Goal: Transaction & Acquisition: Purchase product/service

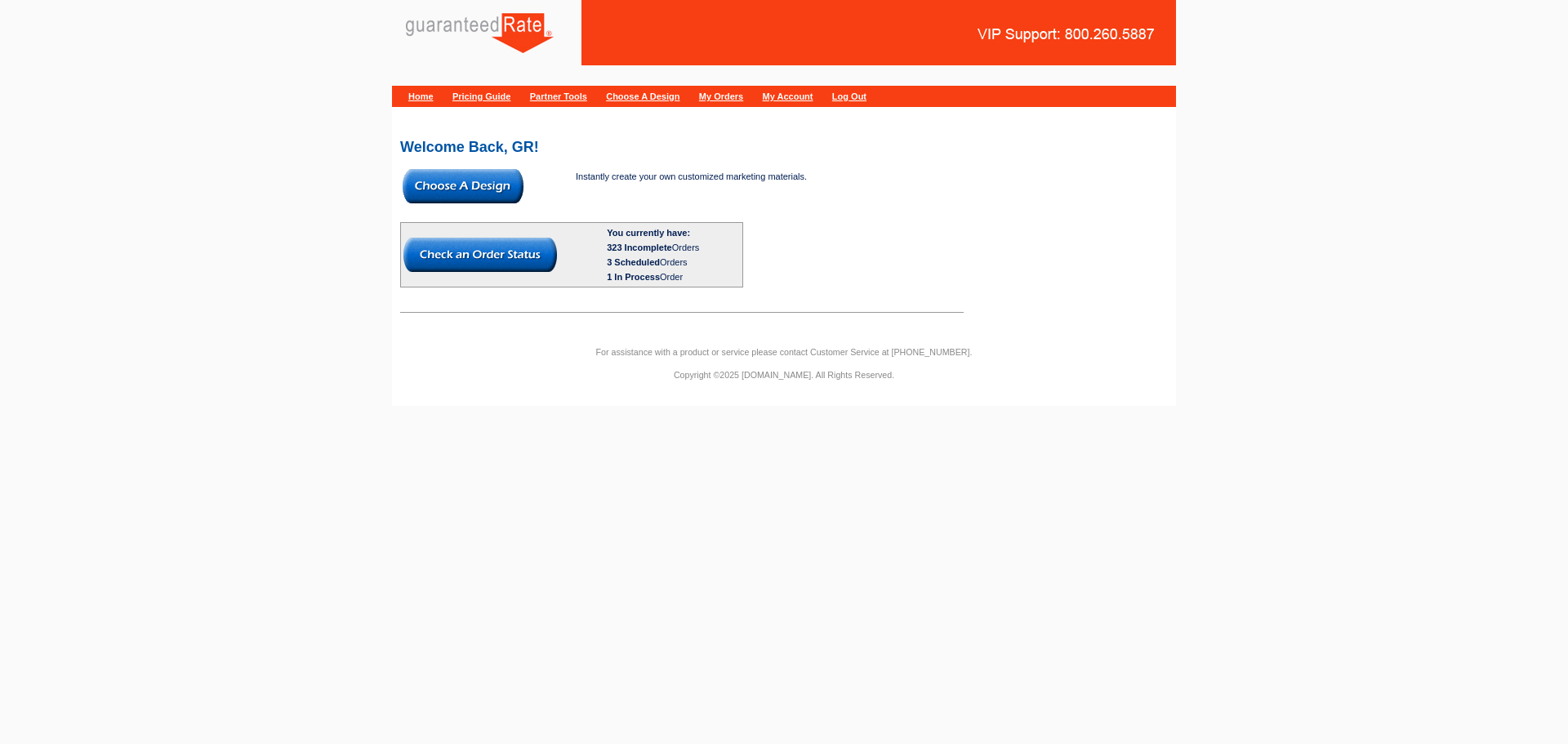
click at [481, 188] on img at bounding box center [463, 187] width 121 height 34
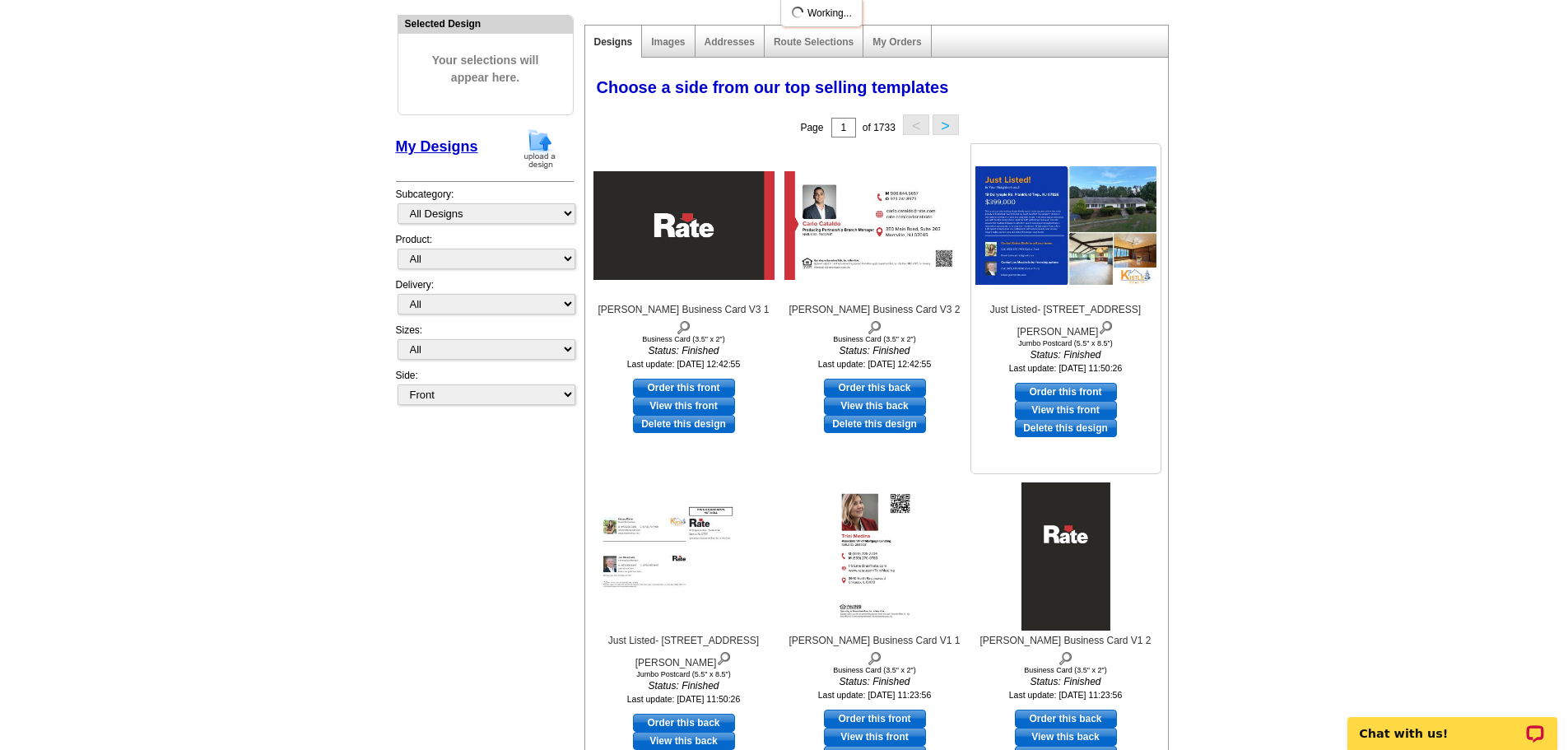
scroll to position [165, 0]
click at [1074, 382] on link "Order this front" at bounding box center [1066, 391] width 102 height 18
select select "2"
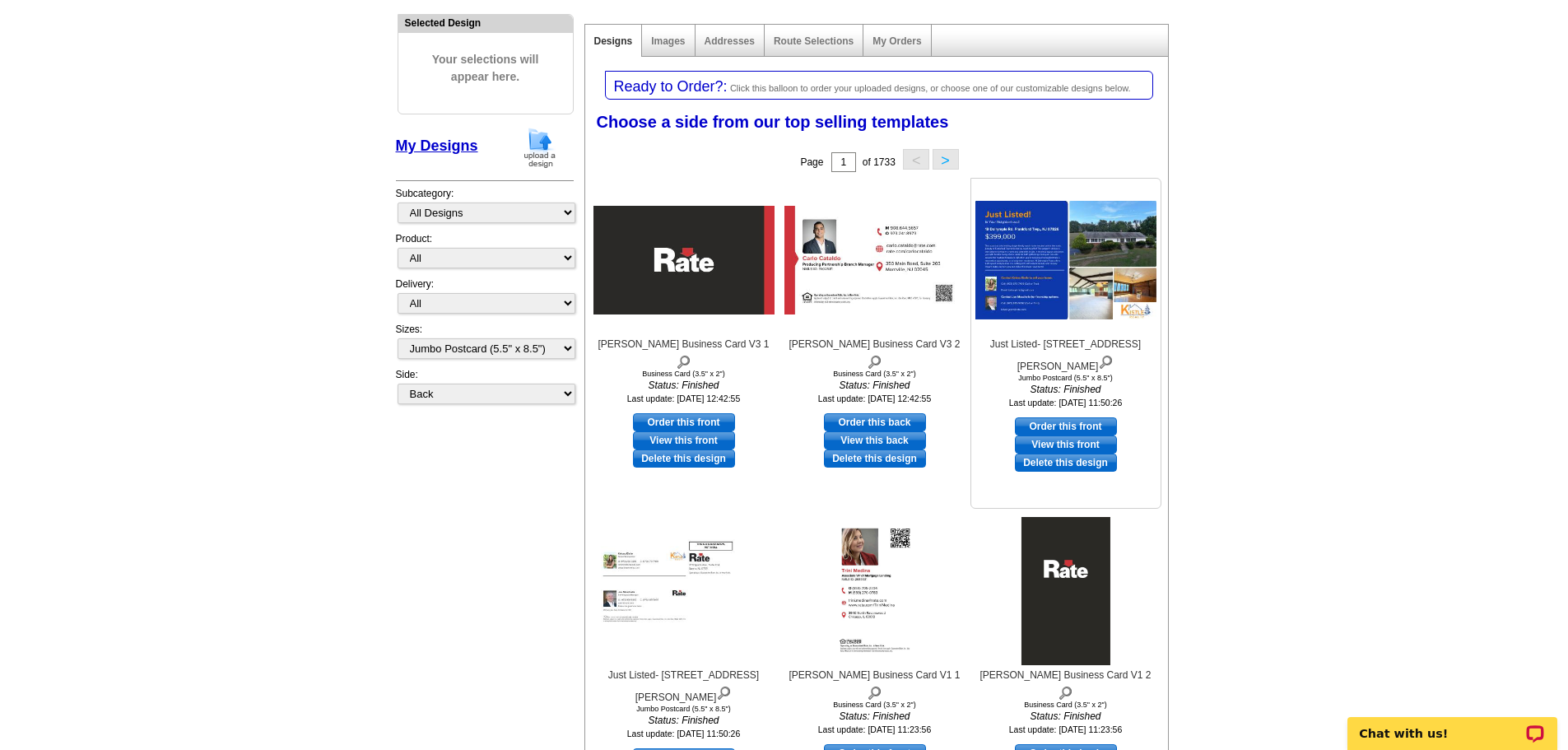
click at [1080, 417] on link "Order this front" at bounding box center [1066, 426] width 102 height 18
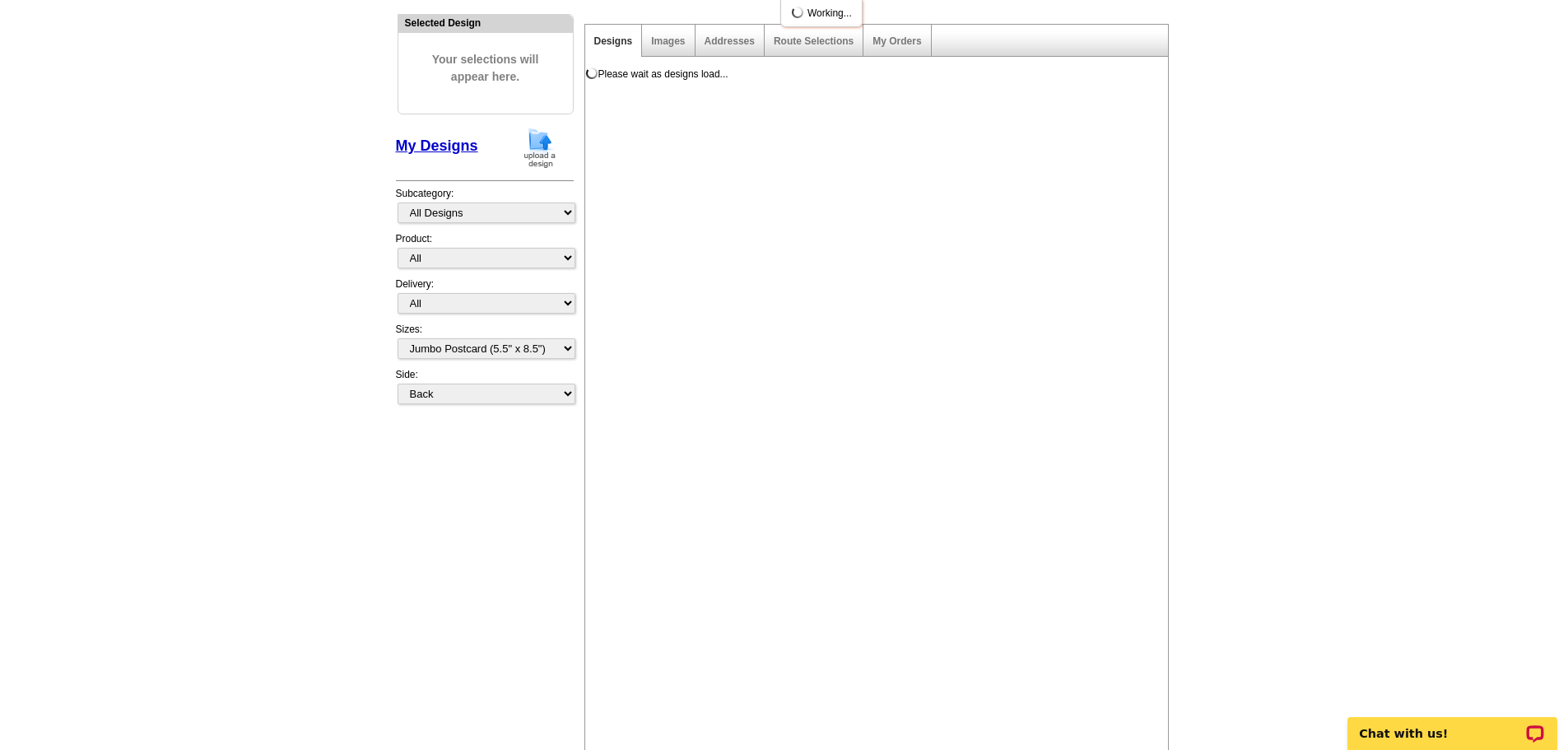
scroll to position [0, 0]
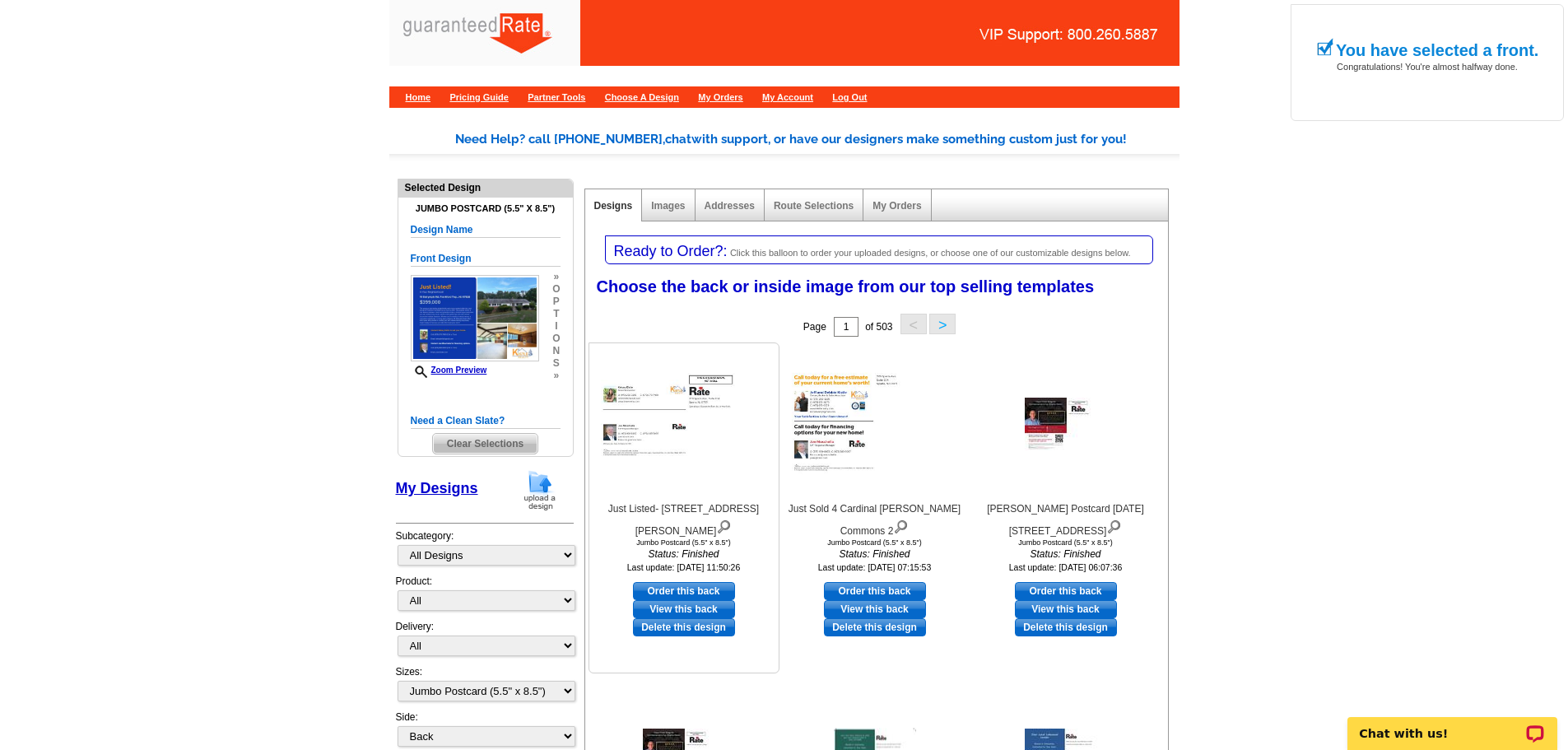
click at [682, 582] on link "Order this back" at bounding box center [684, 591] width 102 height 18
select select "front"
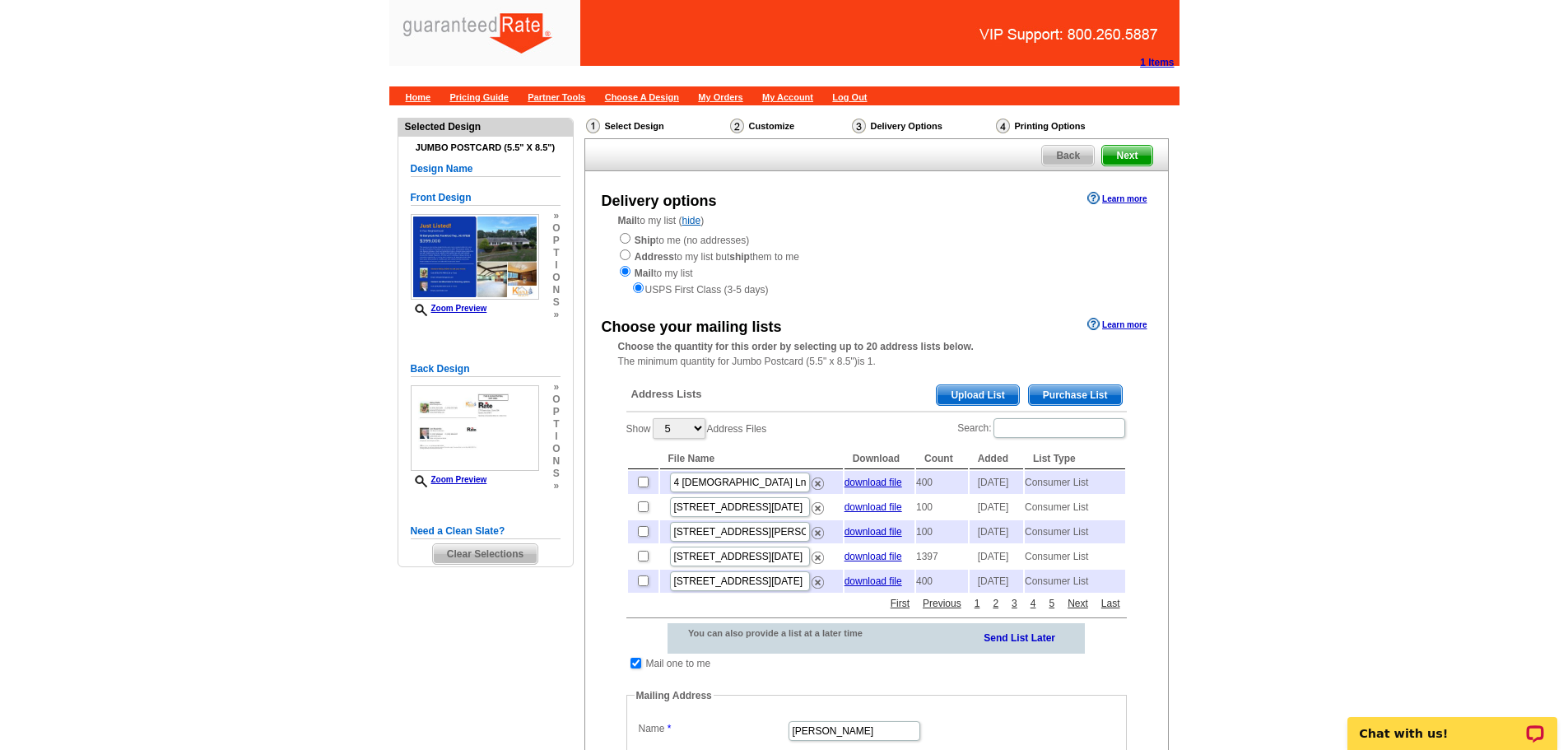
click at [1253, 487] on main "Need Help? call [PHONE_NUMBER], chat with support, or have our designers make s…" at bounding box center [784, 655] width 1568 height 1100
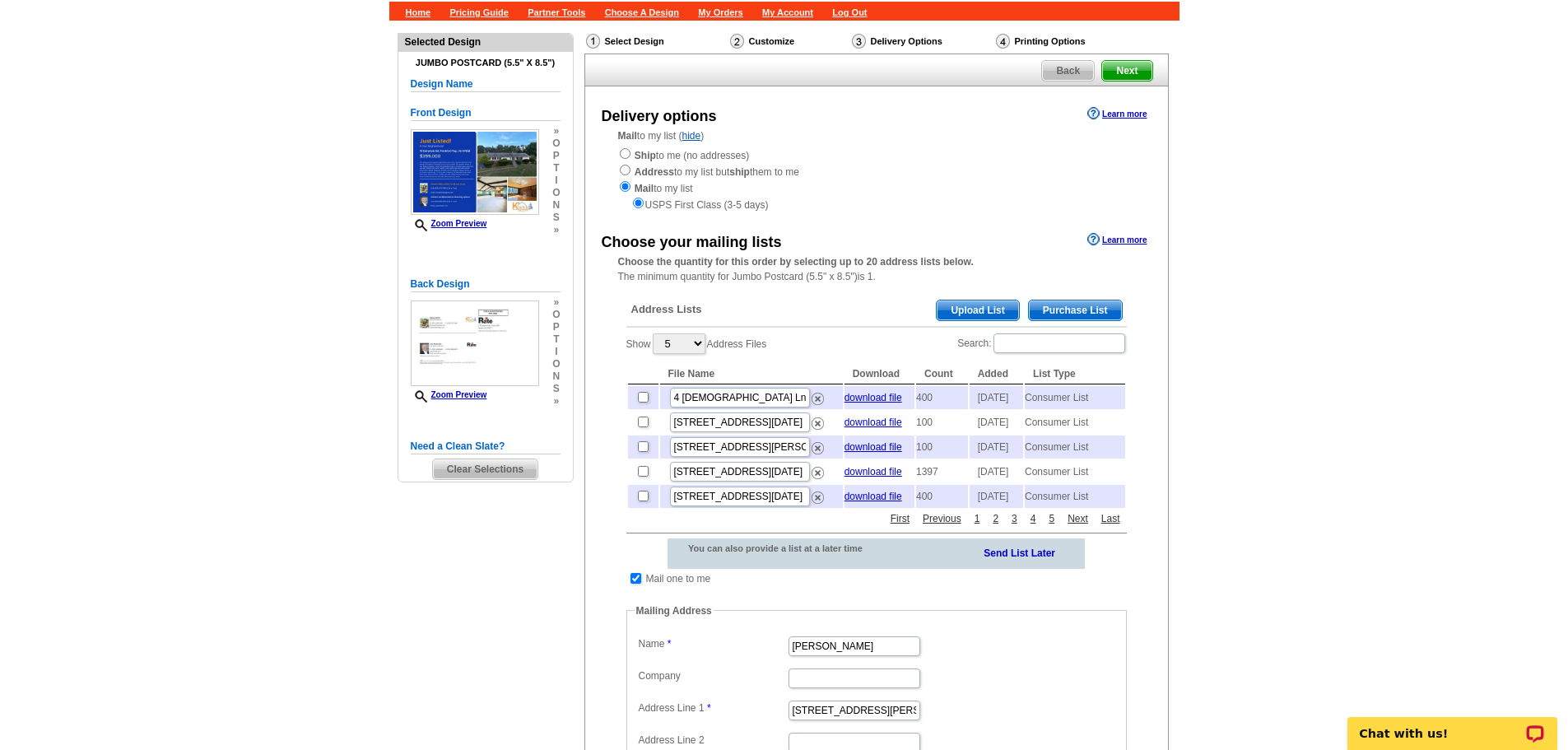
scroll to position [165, 0]
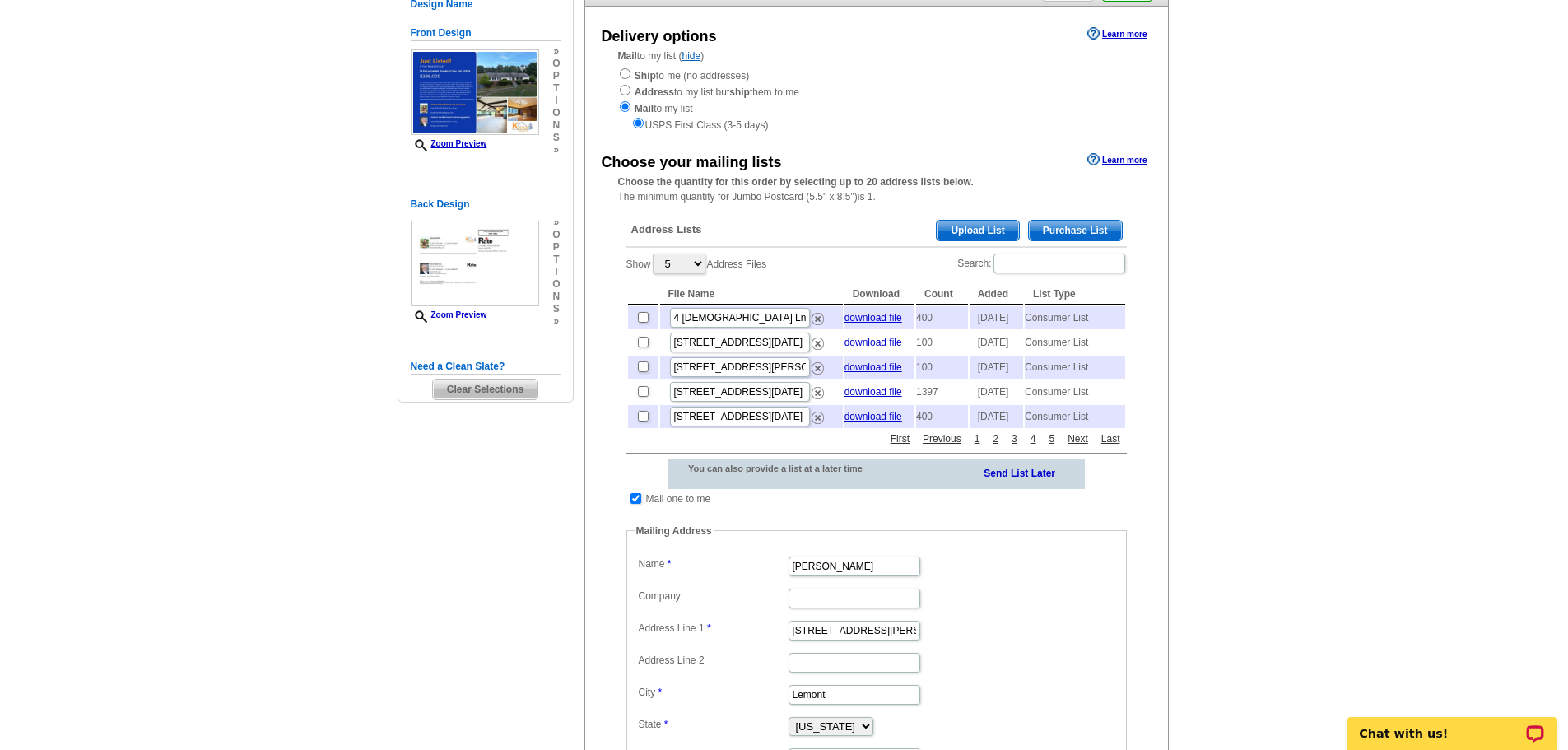
click at [1070, 237] on span "Purchase List" at bounding box center [1075, 231] width 93 height 19
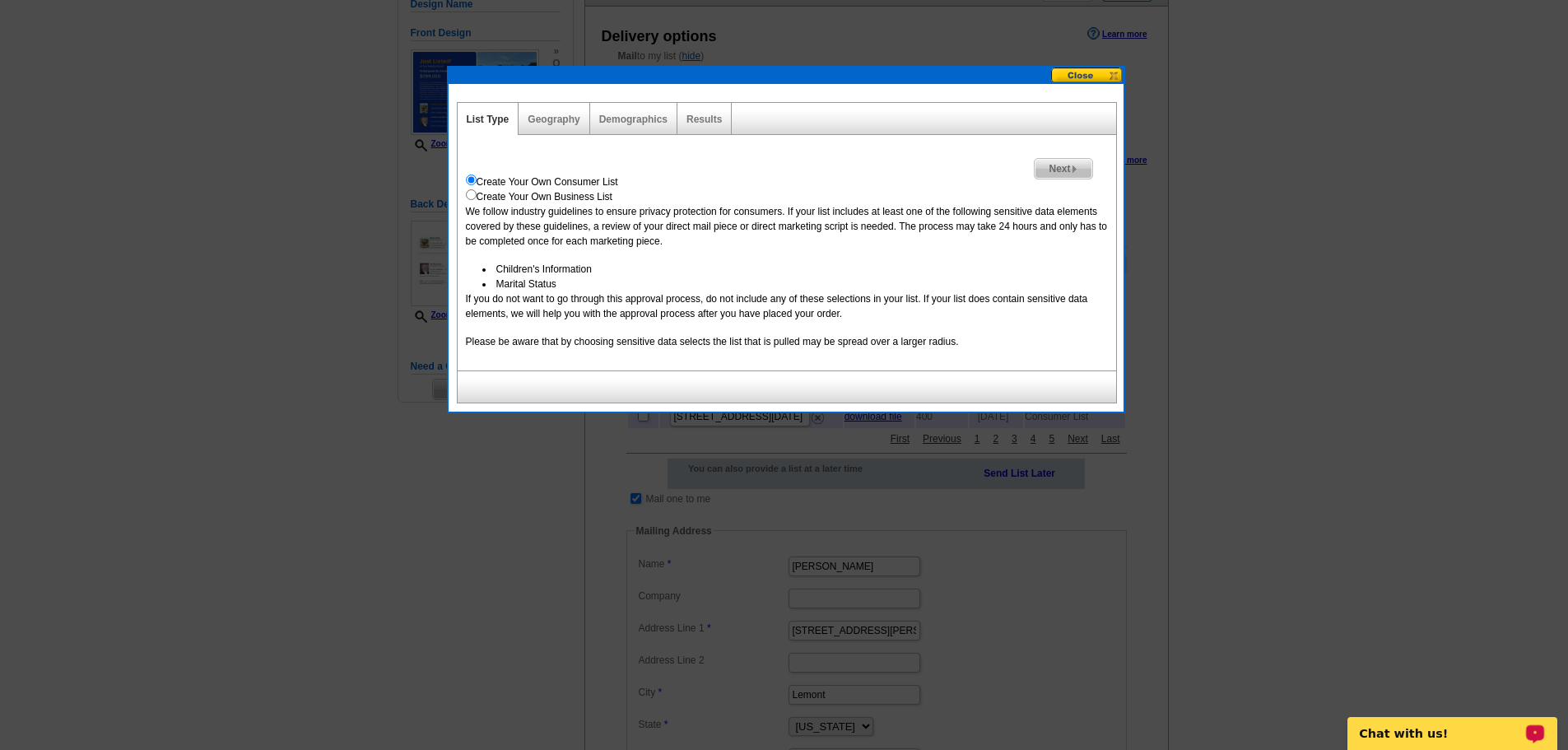
drag, startPoint x: 1047, startPoint y: 165, endPoint x: 619, endPoint y: 417, distance: 496.7
click at [1047, 165] on span "Next" at bounding box center [1062, 169] width 57 height 19
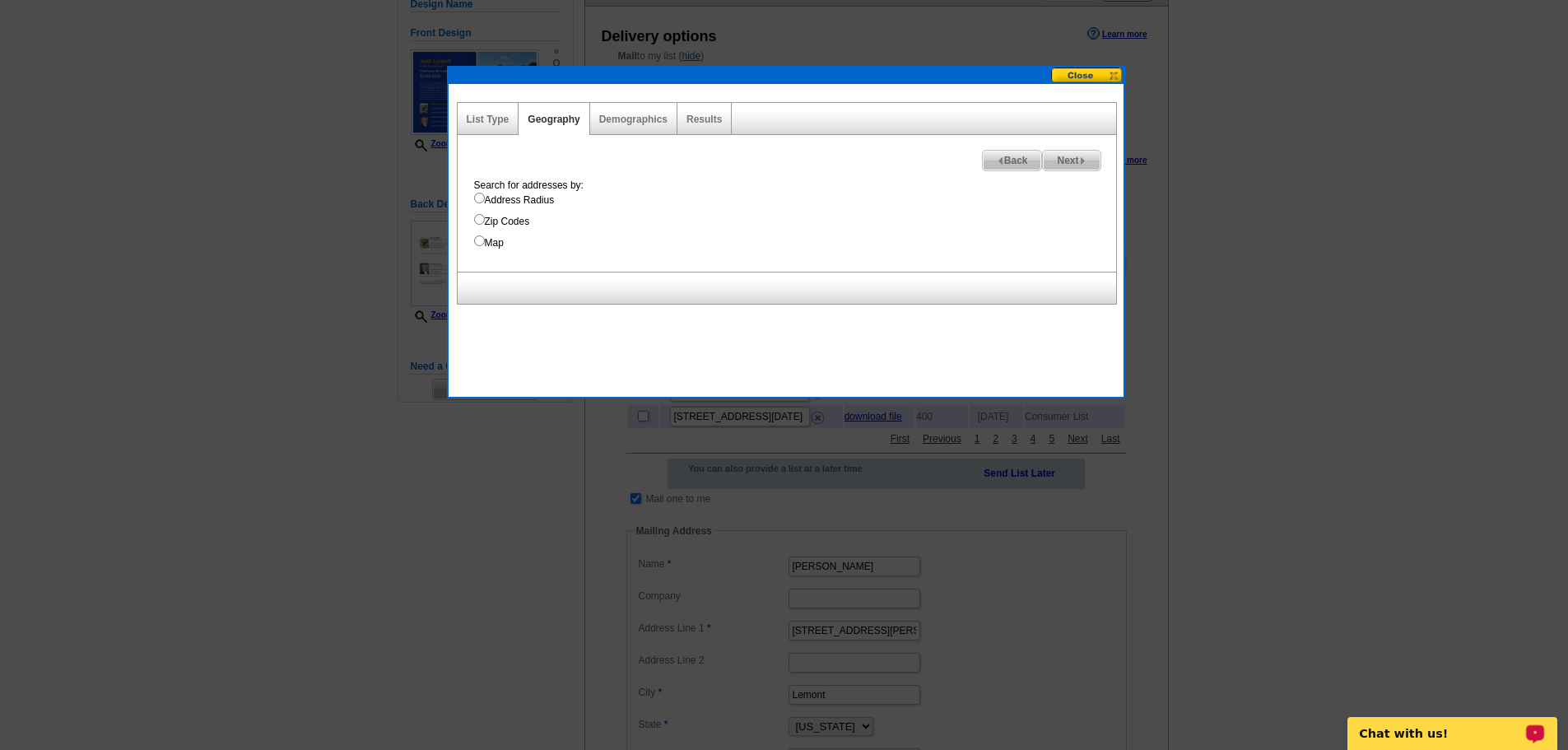
click at [475, 213] on div "Search for addresses by: Address Radius Zip Codes Map" at bounding box center [791, 213] width 650 height 72
click at [477, 224] on input "Zip Codes" at bounding box center [479, 219] width 11 height 11
radio input "true"
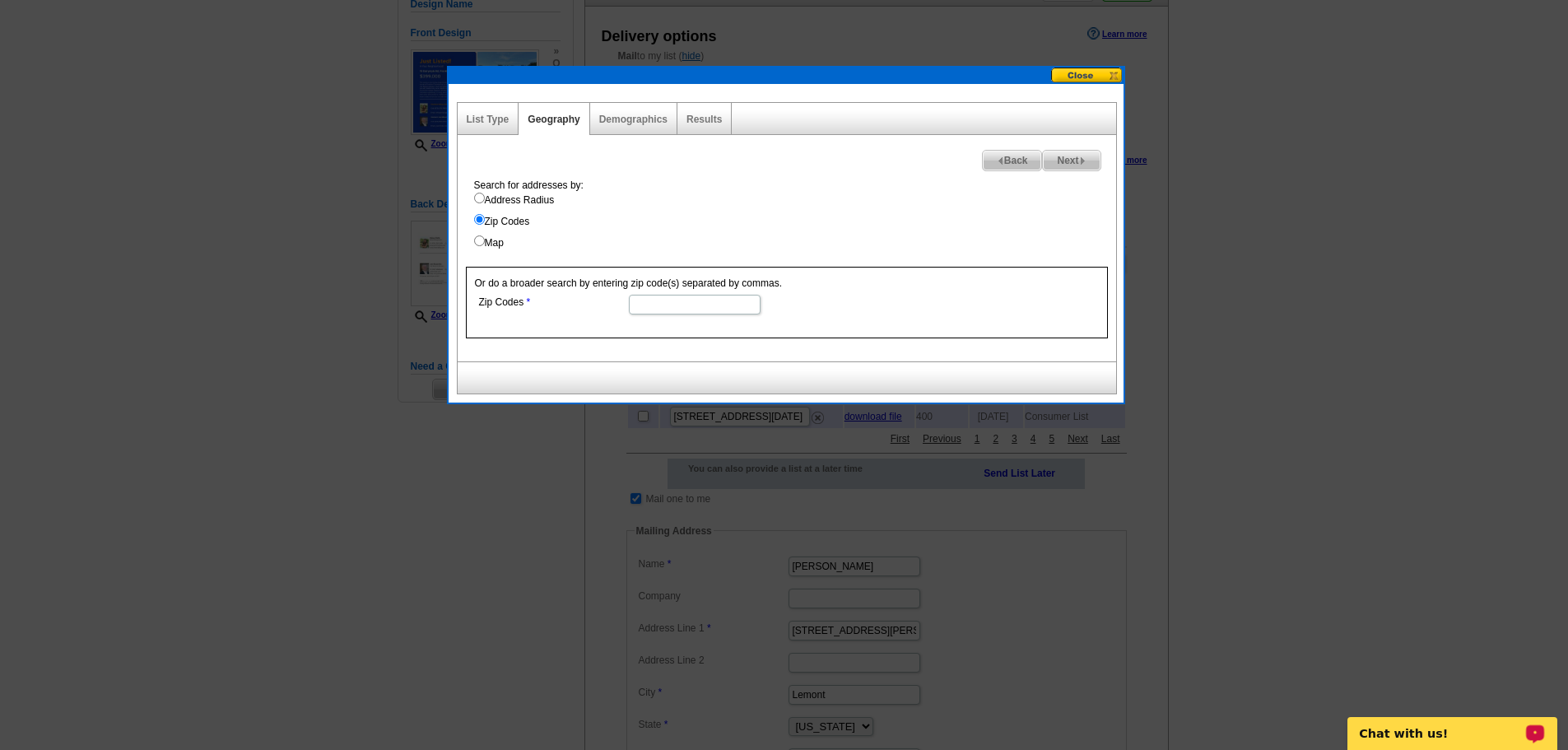
click at [680, 308] on input "Zip Codes" at bounding box center [695, 304] width 131 height 19
type input "77433, 77493"
click at [1087, 165] on span "Next" at bounding box center [1071, 160] width 57 height 19
select select
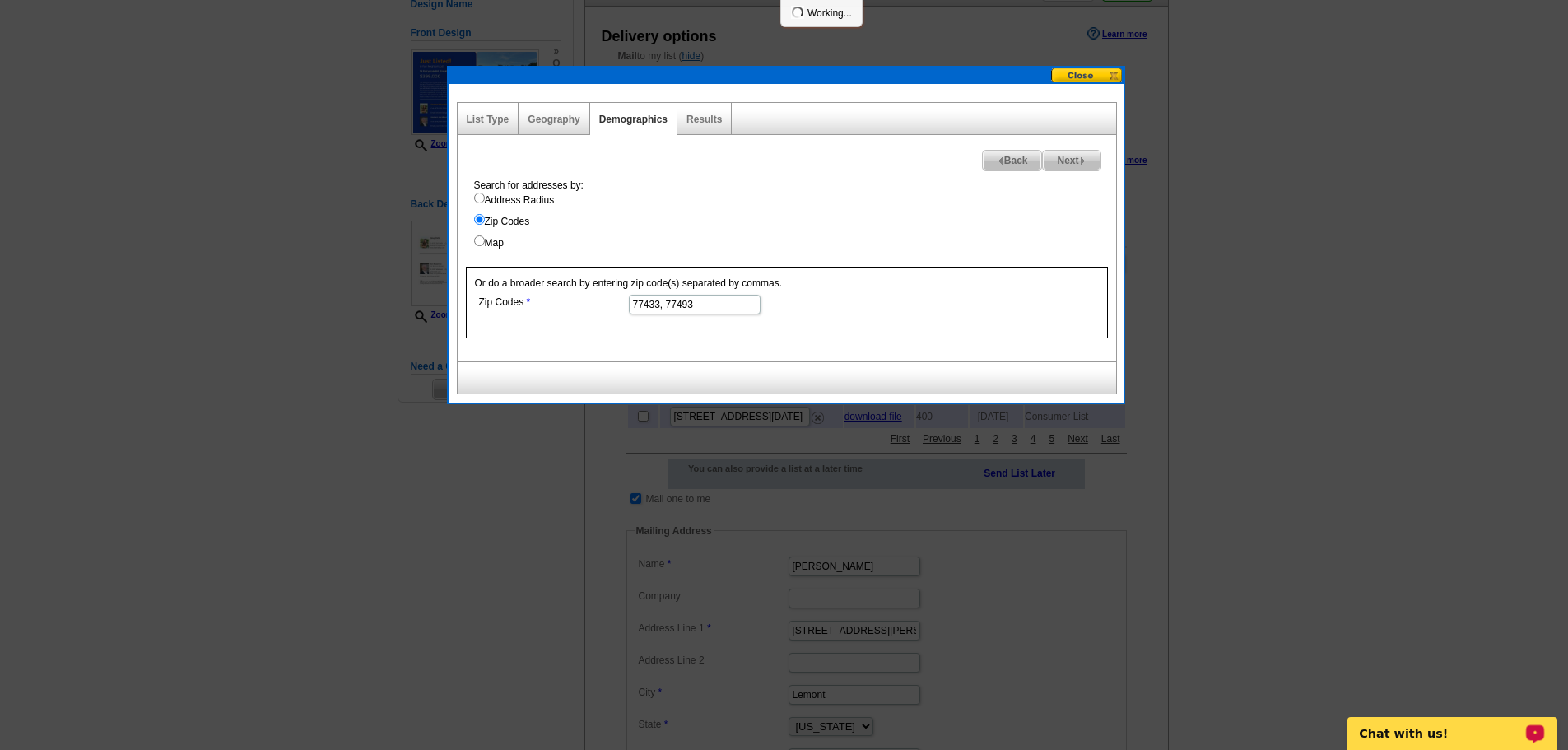
select select
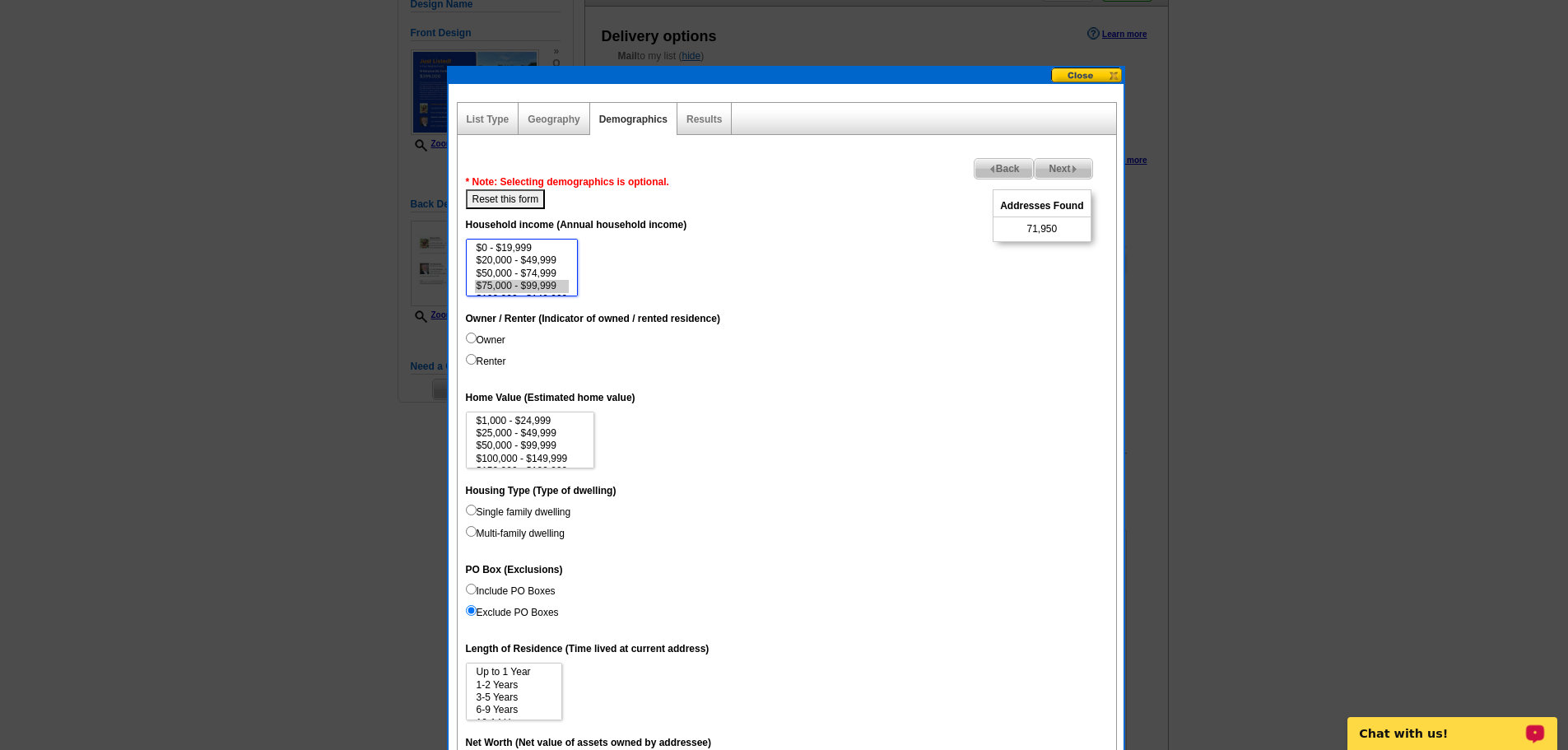
click at [536, 285] on option "$75,000 - $99,999" at bounding box center [522, 286] width 95 height 13
click at [543, 261] on option "$100,000 - $149,999" at bounding box center [522, 266] width 95 height 13
click at [541, 259] on option "$75,000 - $99,999" at bounding box center [522, 253] width 95 height 13
click at [541, 264] on option "$100,000 - $149,999" at bounding box center [522, 266] width 95 height 13
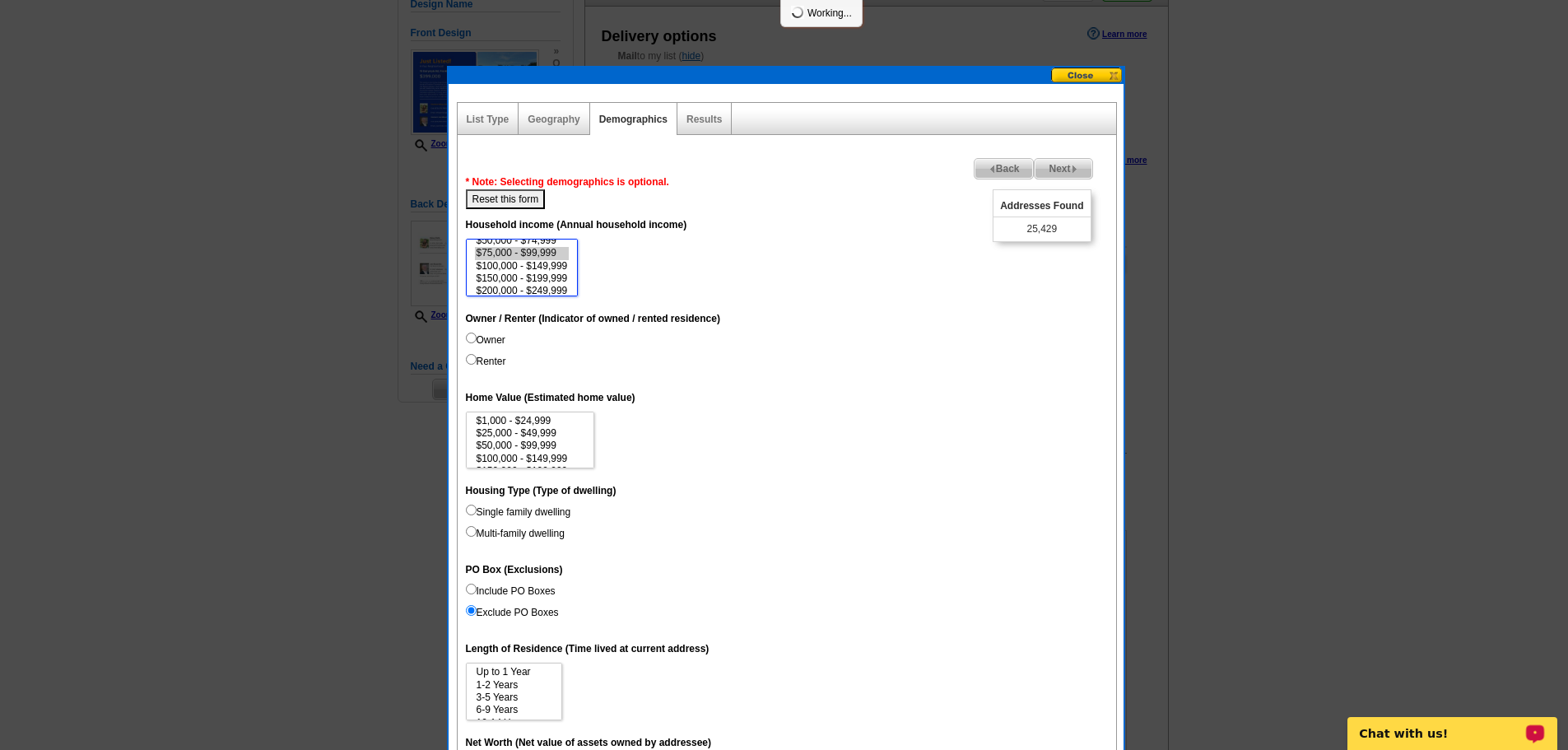
click at [540, 271] on option "$100,000 - $149,999" at bounding box center [522, 266] width 95 height 13
click at [540, 284] on option "$150,000 - $199,999" at bounding box center [522, 278] width 95 height 13
click at [540, 288] on option "$200,000 - $249,999" at bounding box center [522, 291] width 95 height 13
click at [552, 261] on option "$250,000 - $499,999" at bounding box center [522, 261] width 95 height 13
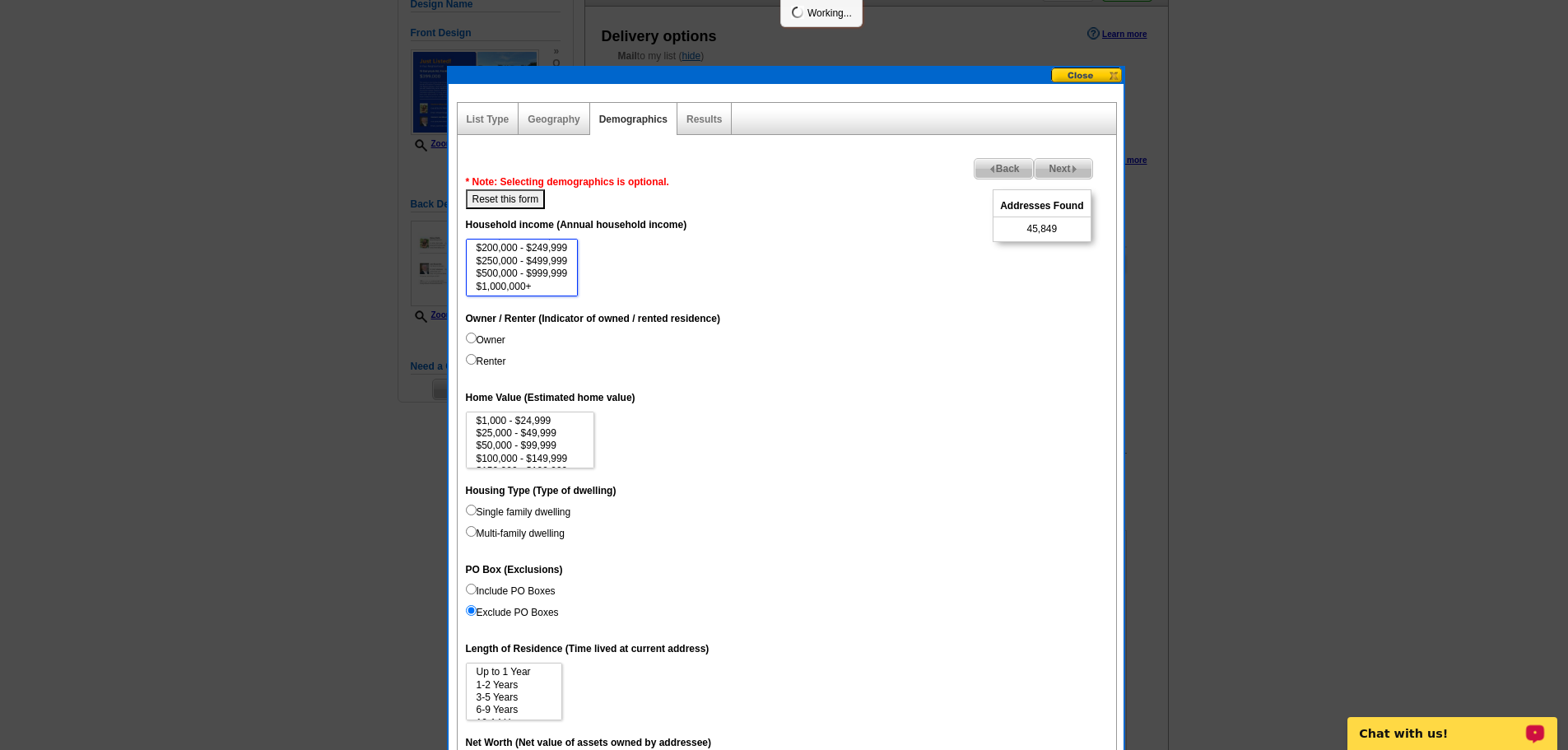
click at [552, 266] on option "$250,000 - $499,999" at bounding box center [522, 261] width 95 height 13
click at [552, 272] on option "$500,000 - $999,999" at bounding box center [522, 273] width 95 height 13
select select "75000-99999"
click at [540, 283] on option "$1,000,000+" at bounding box center [522, 287] width 95 height 13
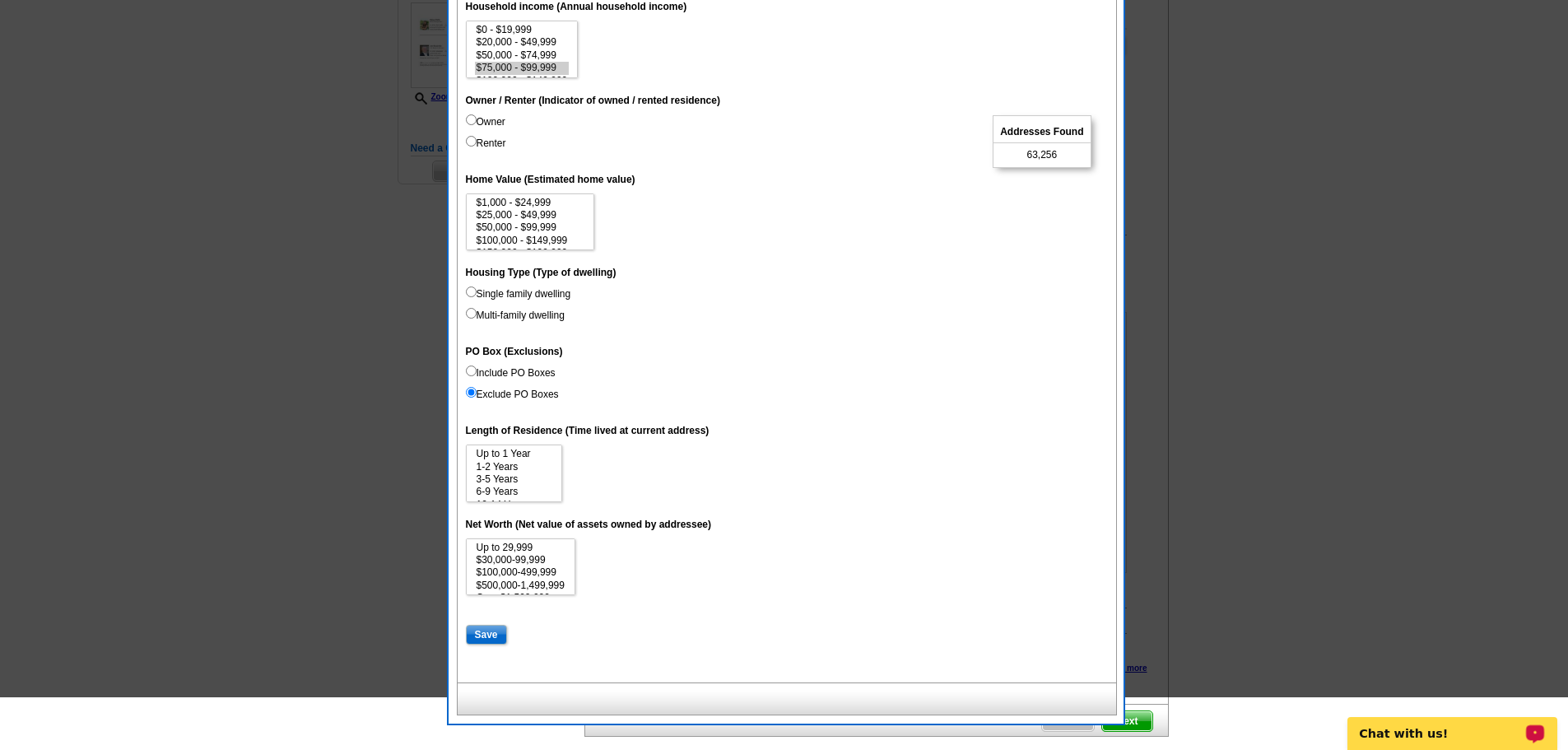
scroll to position [412, 0]
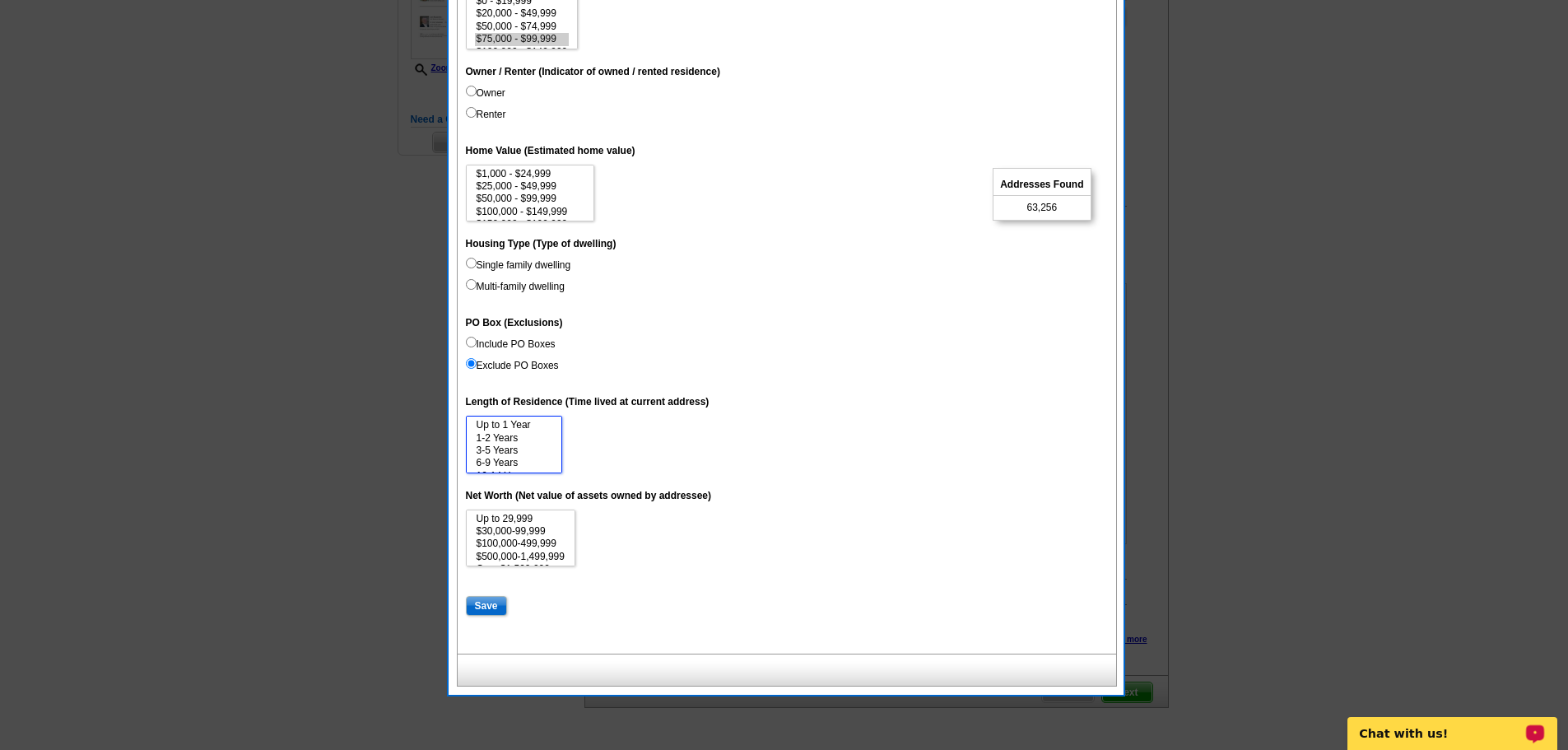
select select "1-2"
click at [514, 434] on option "1-2 Years" at bounding box center [513, 438] width 78 height 13
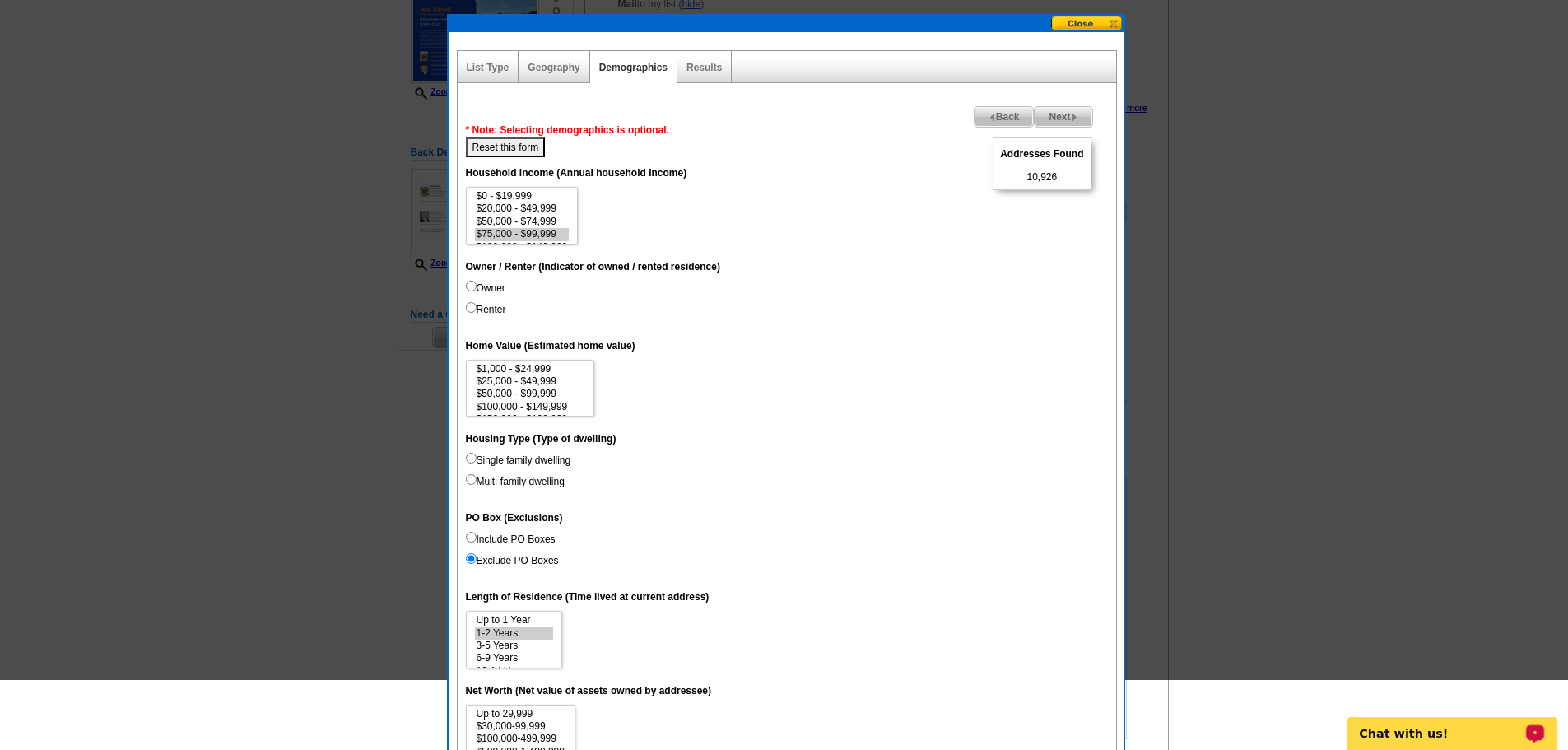
scroll to position [247, 0]
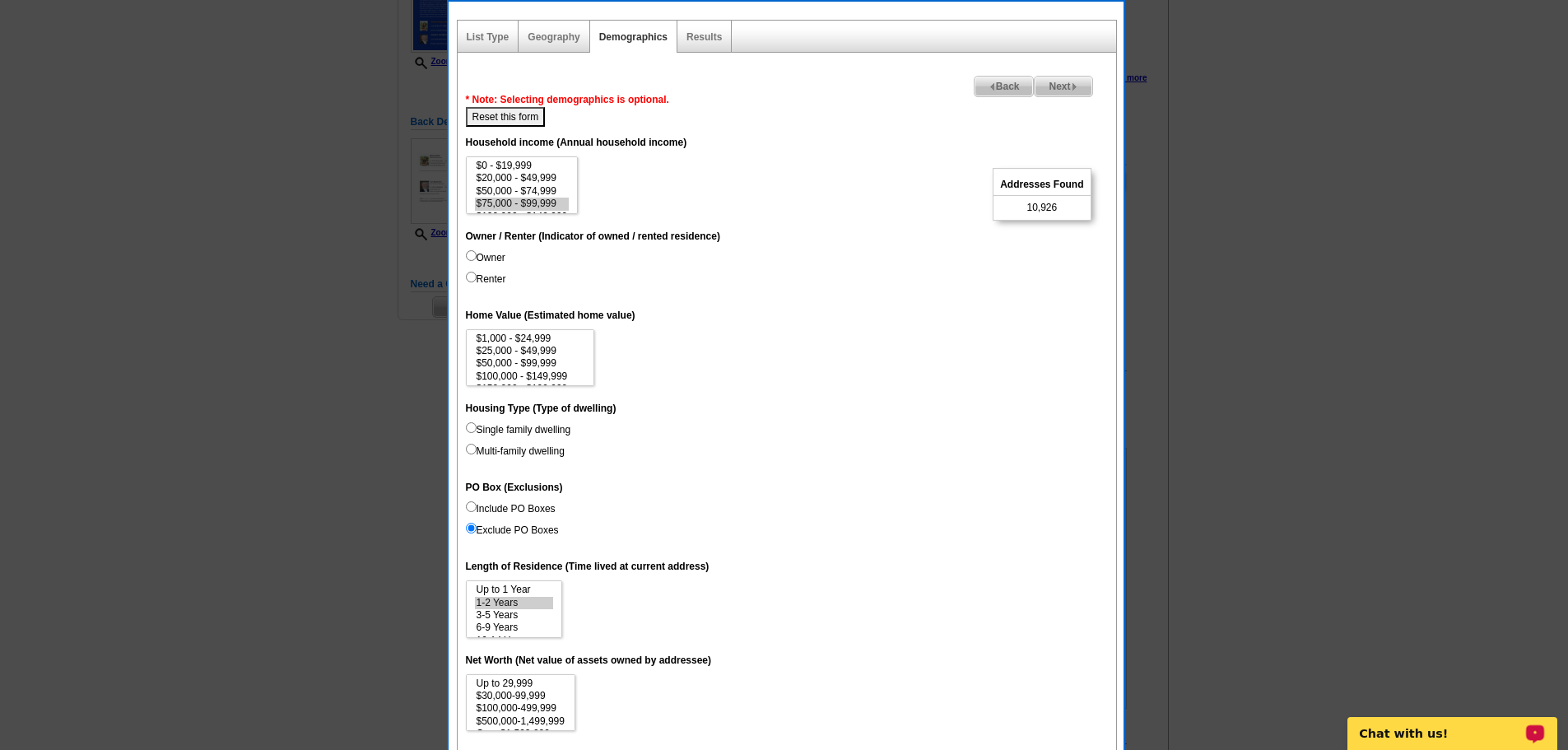
click at [474, 260] on input "Owner" at bounding box center [471, 255] width 11 height 11
radio input "true"
click at [1072, 86] on img at bounding box center [1075, 87] width 8 height 8
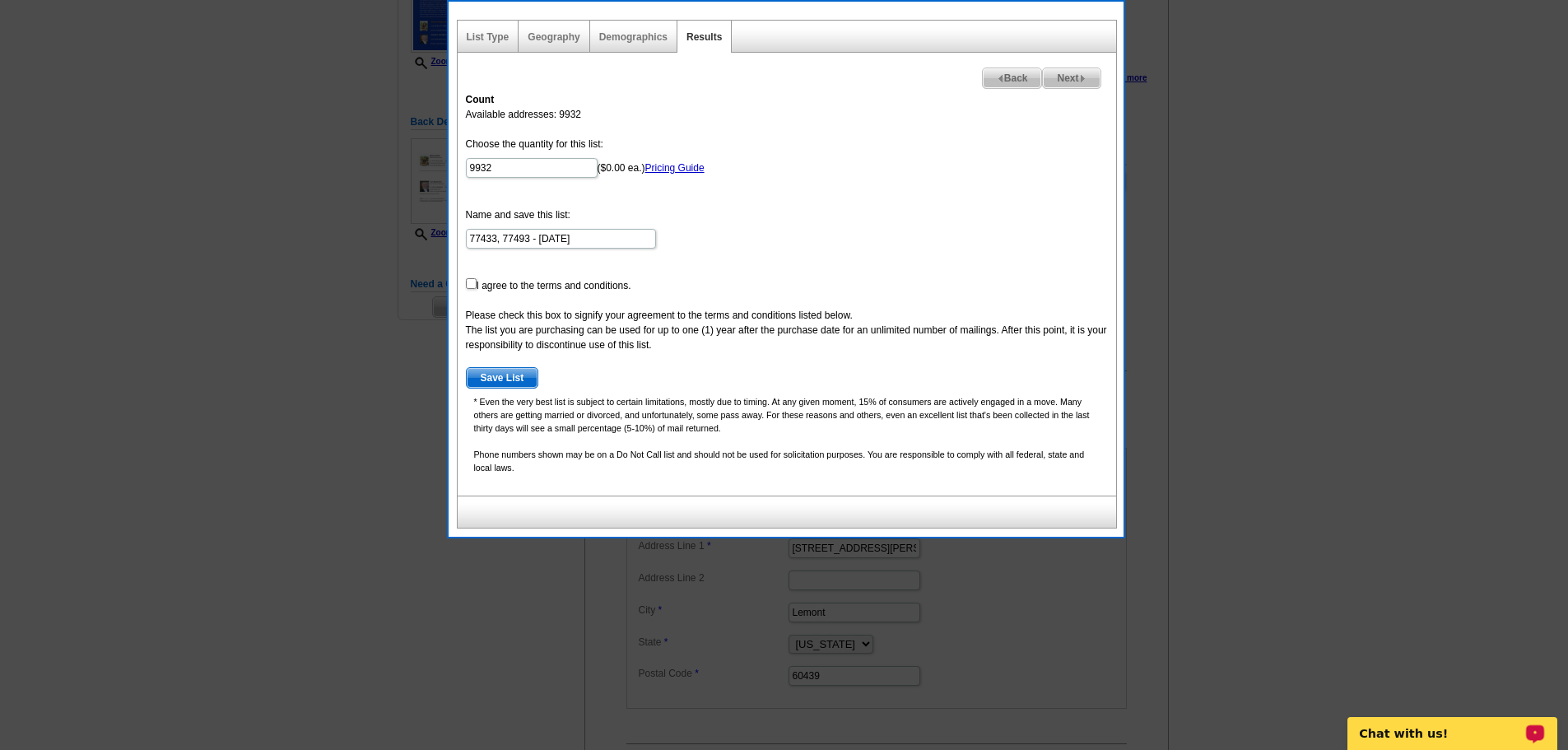
click at [877, 193] on form "Choose the quantity for this list: 9932 ($0.00 ea.) Pricing Guide Name and save…" at bounding box center [786, 263] width 642 height 252
click at [470, 284] on input "checkbox" at bounding box center [471, 283] width 11 height 11
checkbox input "true"
click at [1082, 75] on img at bounding box center [1083, 79] width 8 height 8
